Goal: Navigation & Orientation: Find specific page/section

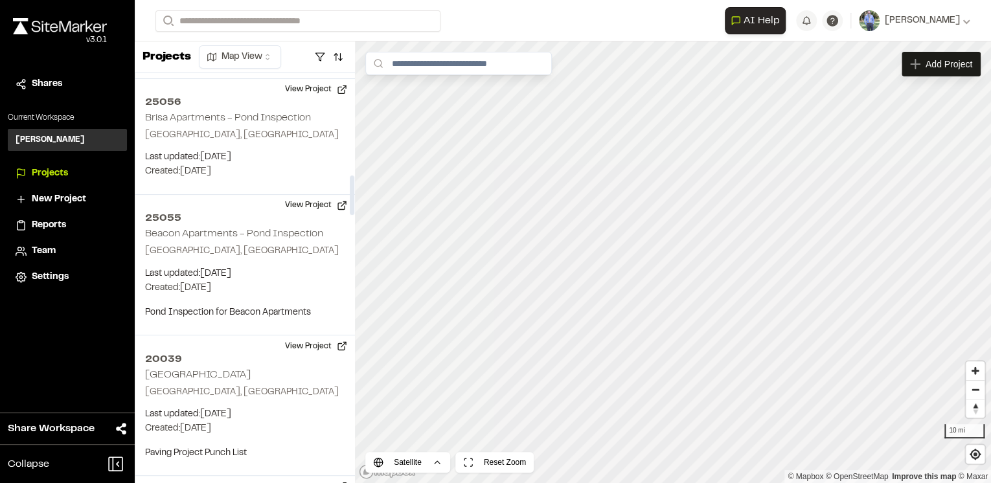
scroll to position [1088, 0]
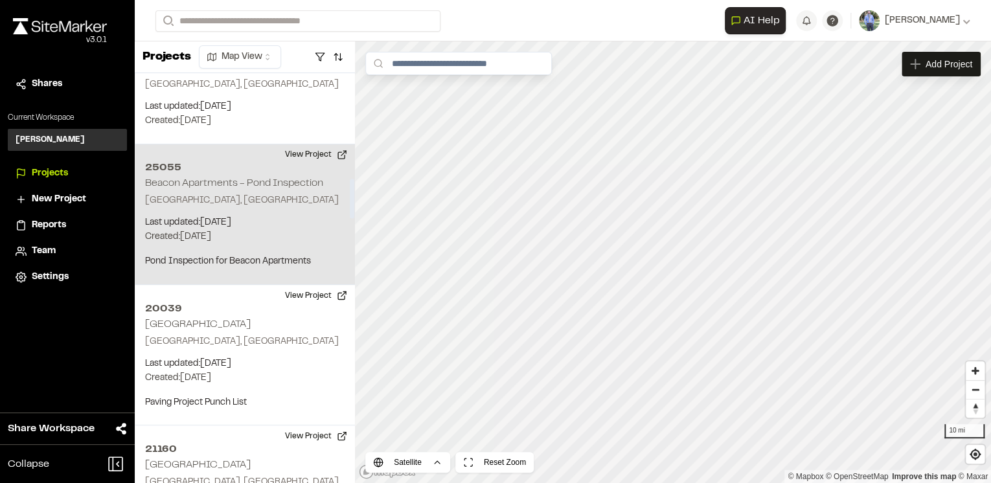
click at [314, 220] on p "Last updated: [DATE]" at bounding box center [244, 223] width 199 height 14
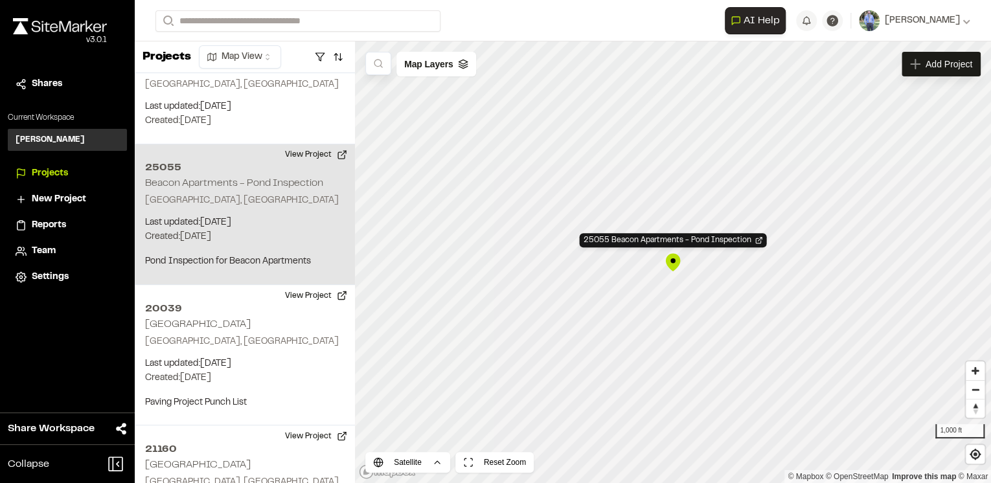
click at [673, 264] on div "25055 Beacon Apartments - Pond Inspection" at bounding box center [672, 262] width 19 height 19
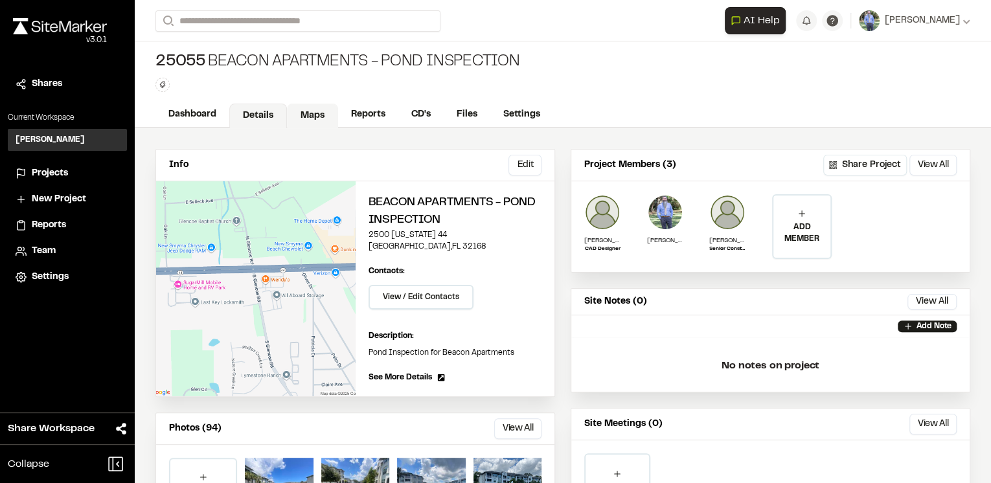
click at [311, 114] on link "Maps" at bounding box center [312, 116] width 51 height 25
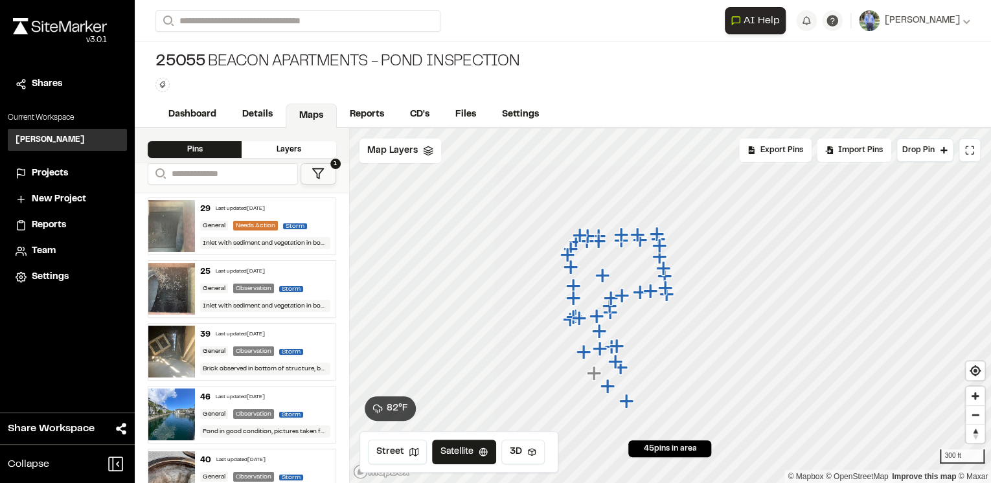
click at [606, 387] on icon "Map marker" at bounding box center [607, 386] width 14 height 14
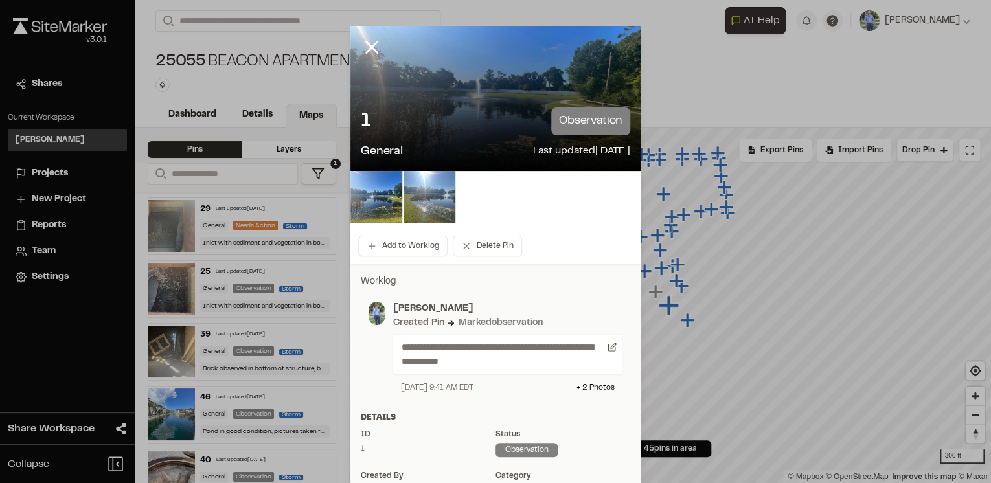
click at [426, 199] on img at bounding box center [429, 197] width 52 height 52
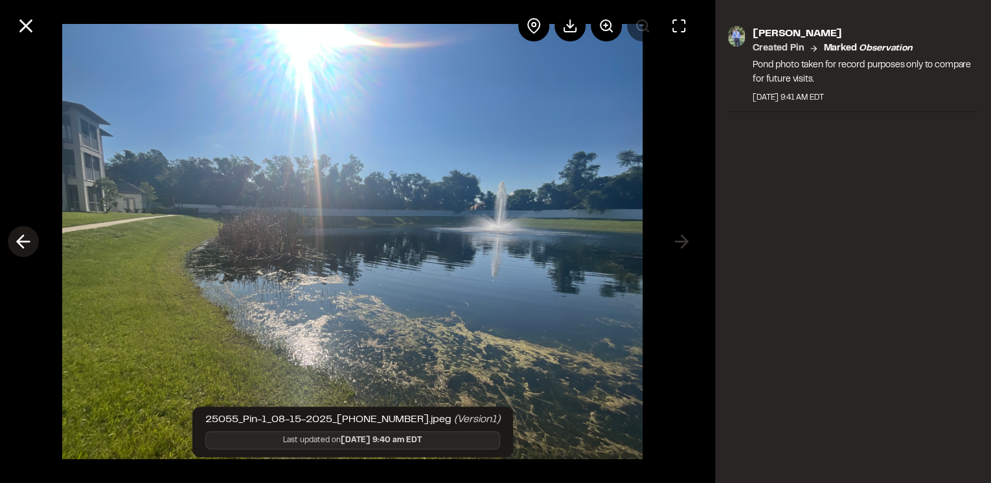
click at [12, 238] on button at bounding box center [23, 241] width 31 height 31
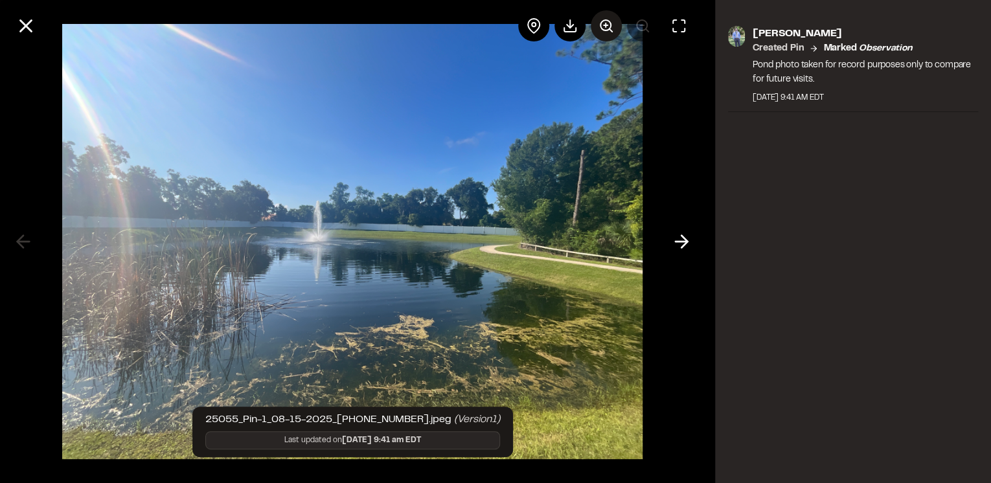
click at [605, 27] on line at bounding box center [605, 25] width 0 height 4
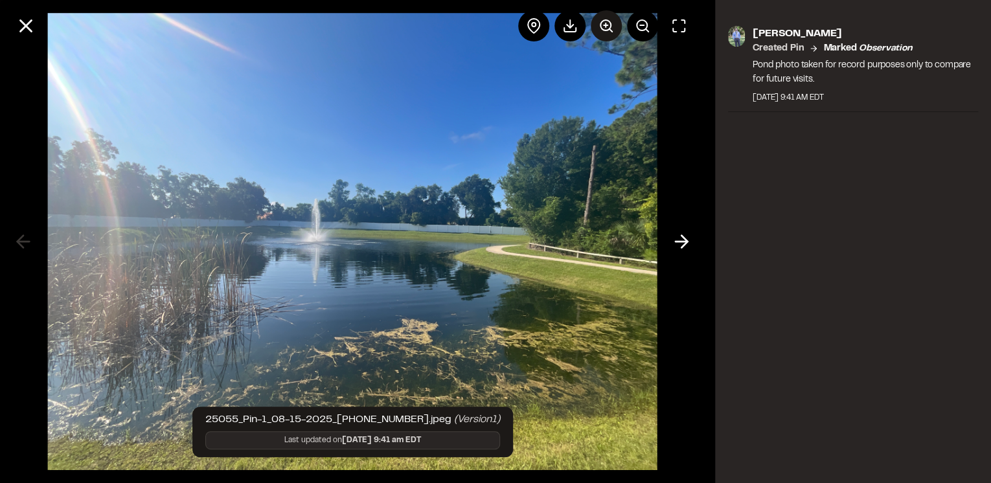
click at [605, 27] on line at bounding box center [605, 25] width 0 height 4
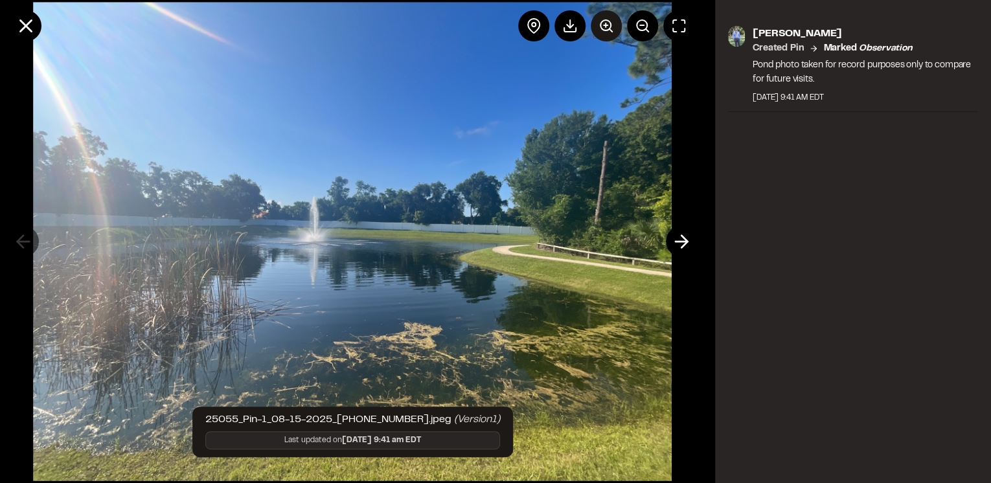
click at [605, 27] on line at bounding box center [605, 25] width 0 height 4
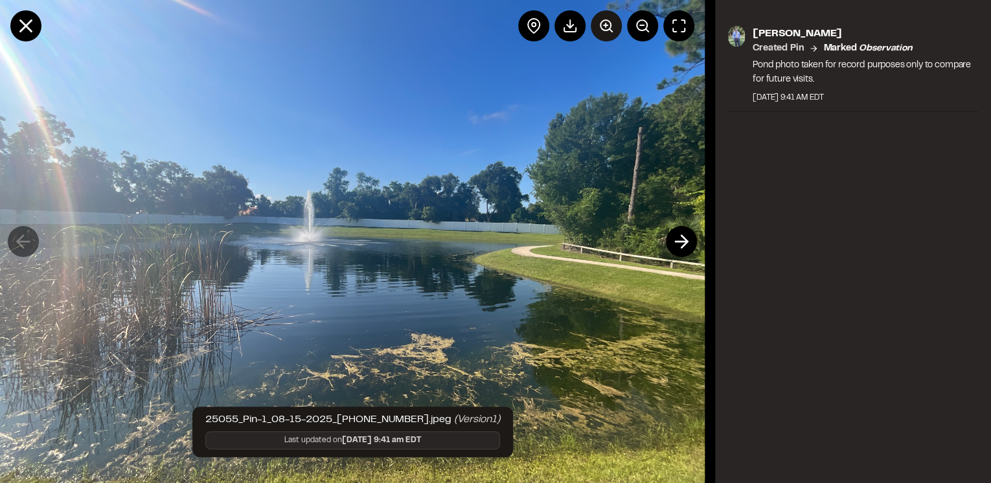
click at [605, 27] on line at bounding box center [605, 25] width 0 height 4
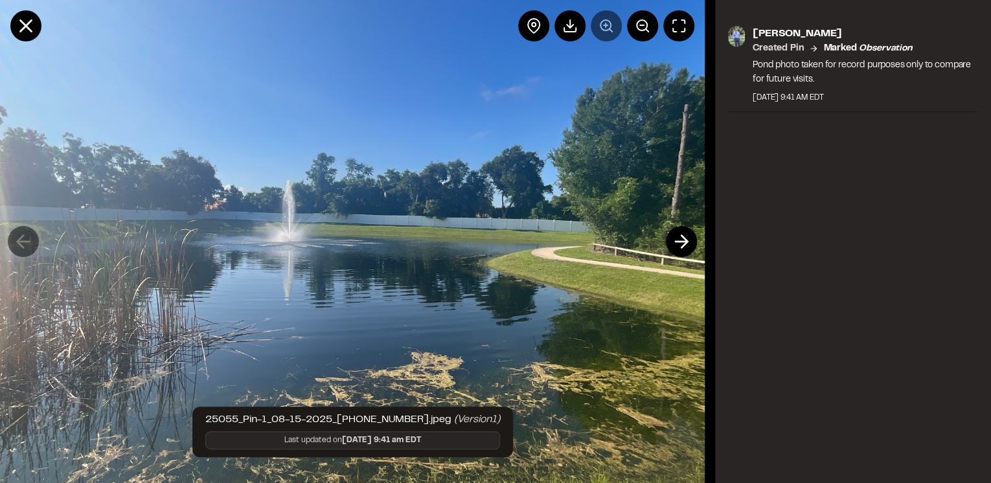
scroll to position [0, 87]
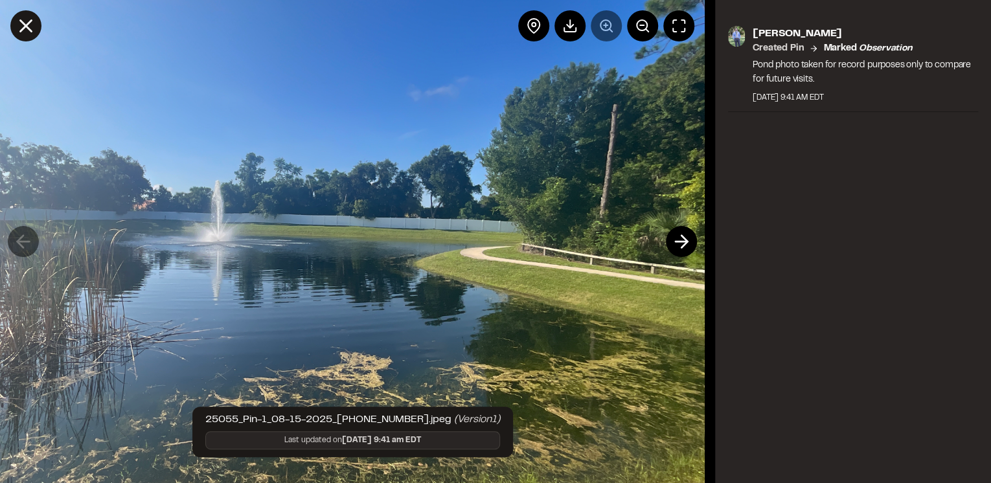
click at [25, 31] on icon at bounding box center [26, 26] width 22 height 22
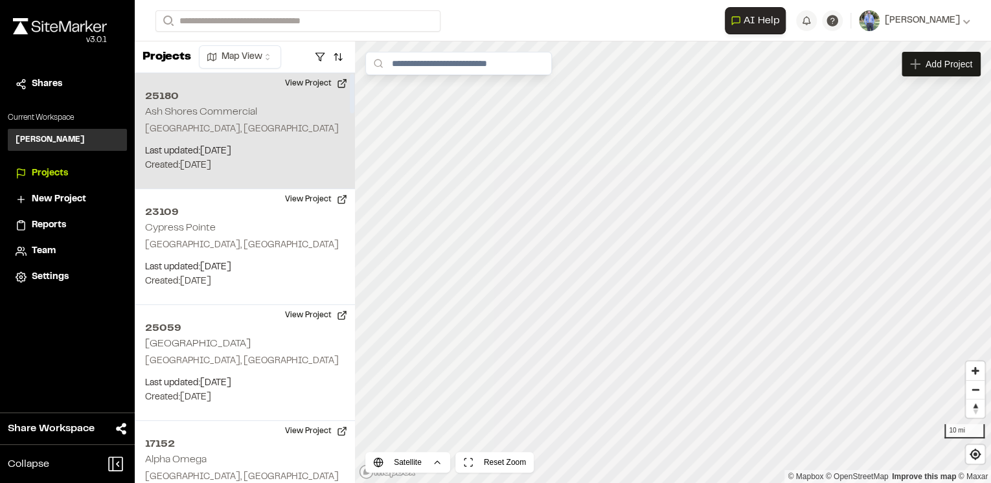
click at [271, 127] on p "[GEOGRAPHIC_DATA], [GEOGRAPHIC_DATA]" at bounding box center [244, 129] width 199 height 14
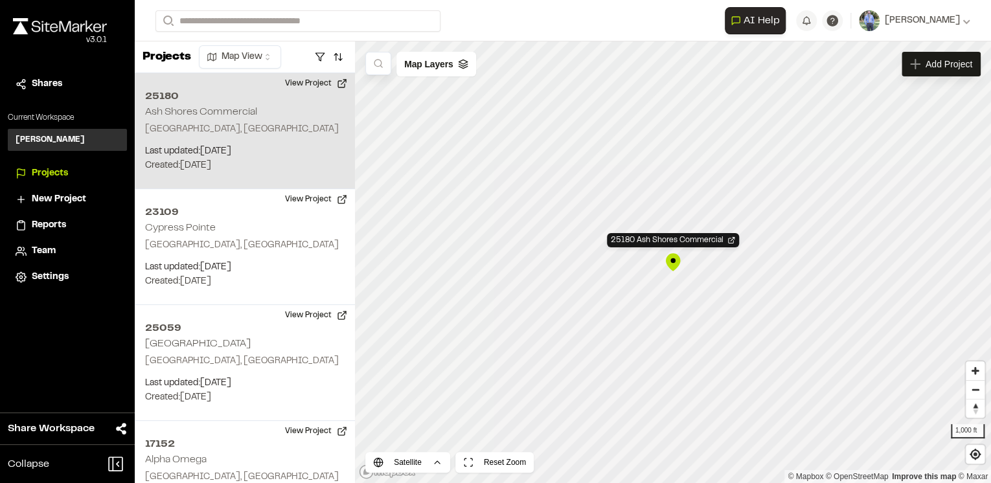
click at [675, 260] on div "25180 Ash Shores Commercial" at bounding box center [672, 262] width 19 height 19
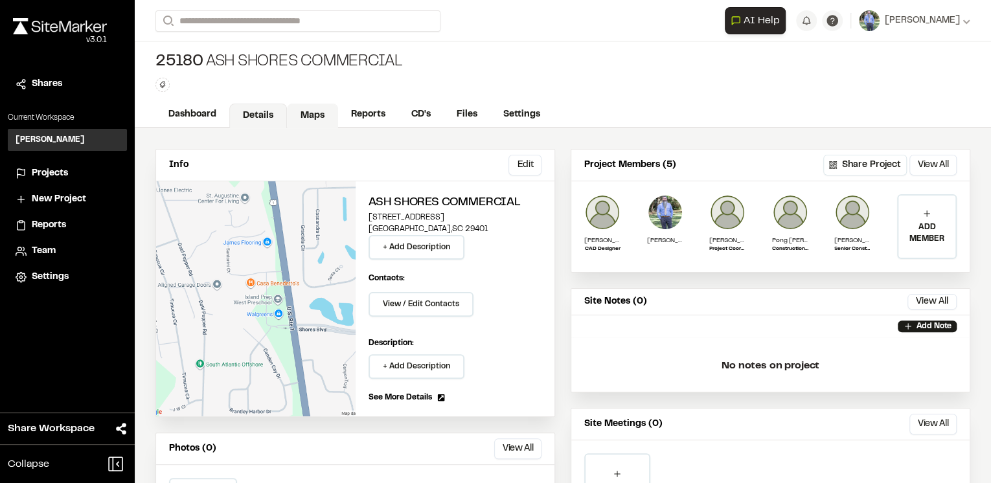
click at [315, 112] on link "Maps" at bounding box center [312, 116] width 51 height 25
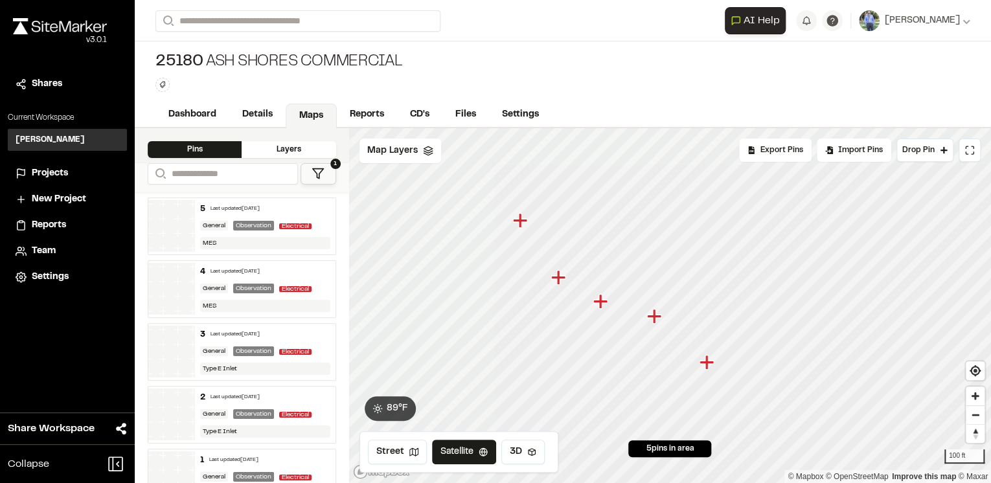
click at [707, 365] on icon "Map marker" at bounding box center [706, 362] width 14 height 14
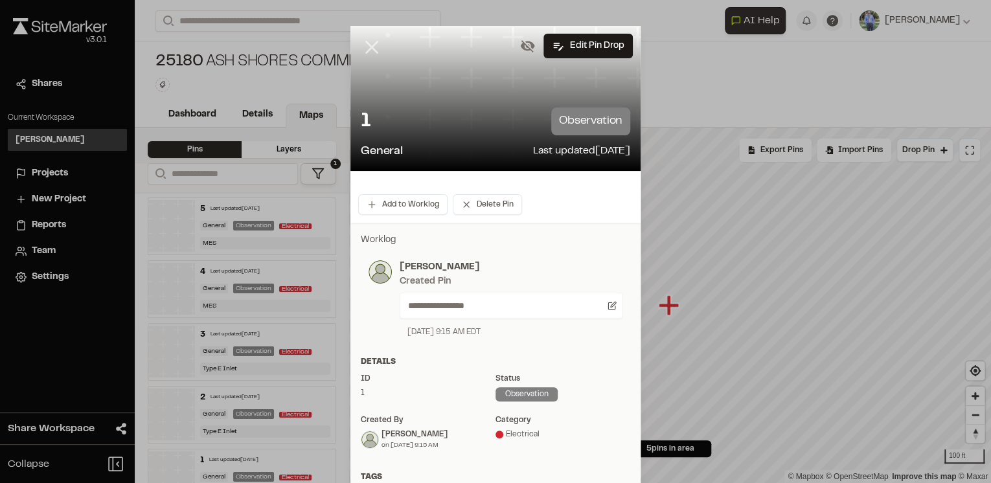
click at [361, 48] on icon at bounding box center [372, 47] width 22 height 22
